Goal: Information Seeking & Learning: Learn about a topic

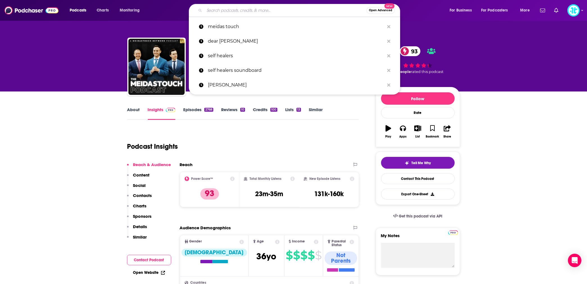
click at [249, 10] on input "Search podcasts, credits, & more..." at bounding box center [285, 10] width 162 height 9
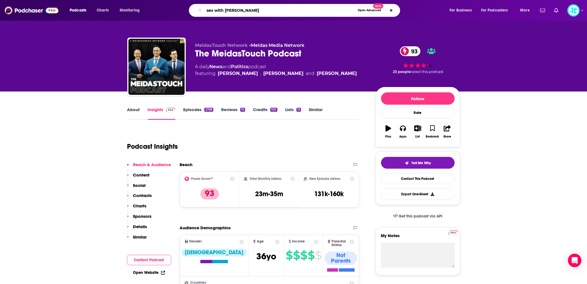
type input "sex with [PERSON_NAME]"
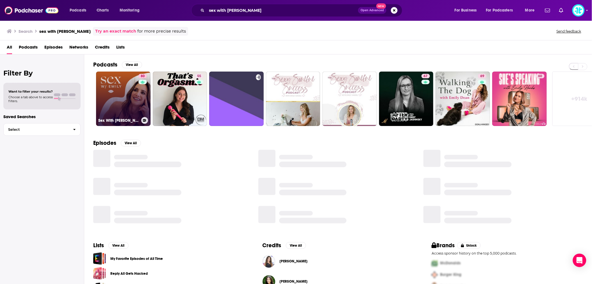
click at [122, 98] on link "80 Sex With [PERSON_NAME]" at bounding box center [123, 99] width 55 height 55
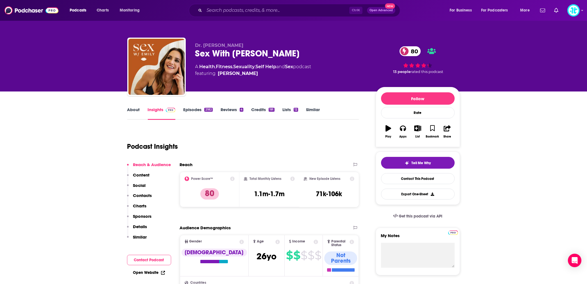
click at [198, 107] on link "Episodes 2182" at bounding box center [197, 113] width 29 height 13
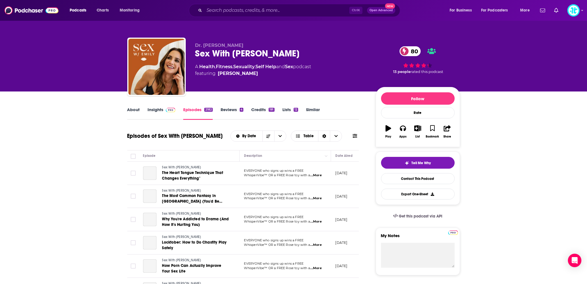
scroll to position [50, 0]
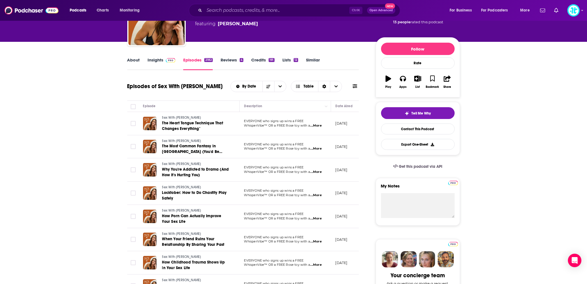
click at [154, 60] on link "Insights" at bounding box center [162, 63] width 28 height 13
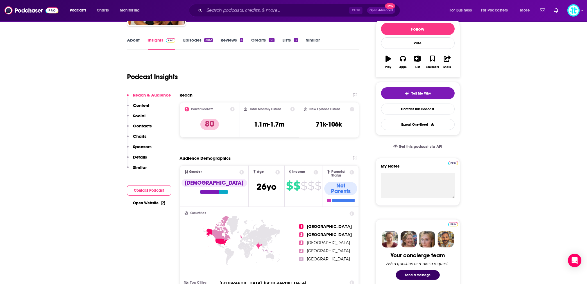
scroll to position [75, 0]
